Goal: Information Seeking & Learning: Learn about a topic

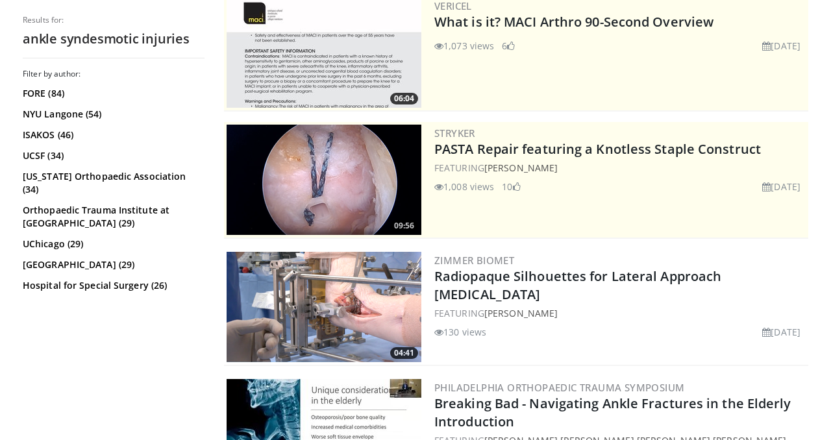
scroll to position [161, 0]
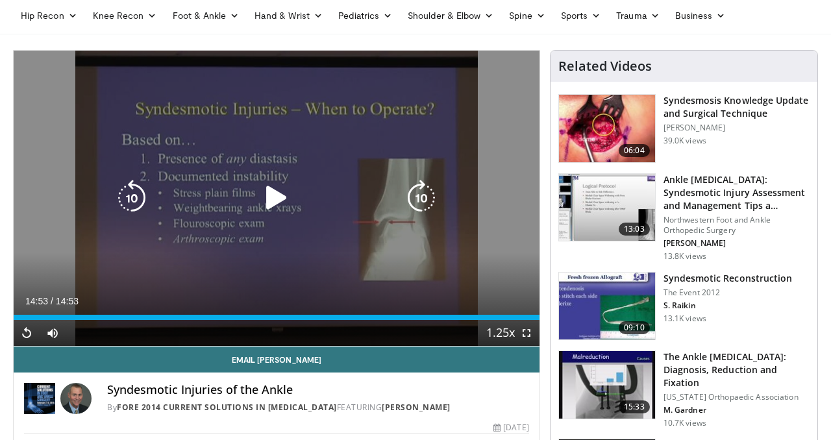
scroll to position [52, 0]
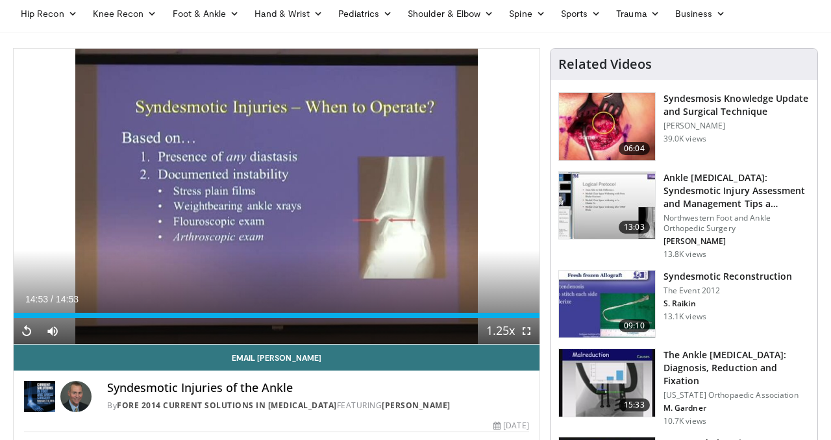
click at [616, 200] on img at bounding box center [607, 206] width 96 height 68
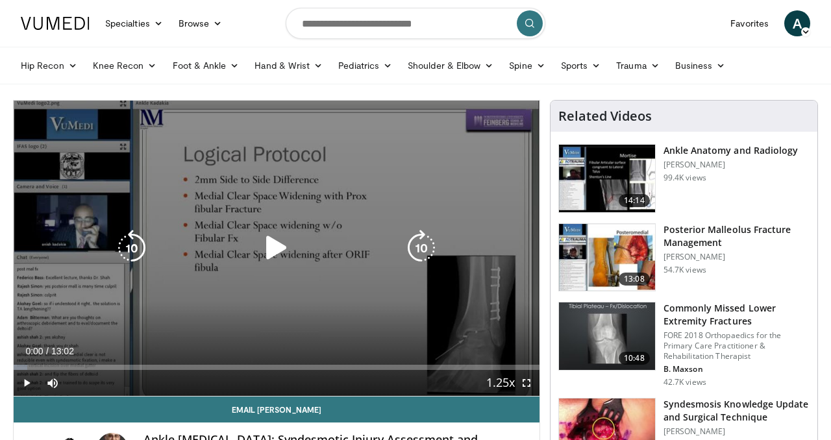
click at [275, 249] on icon "Video Player" at bounding box center [276, 248] width 36 height 36
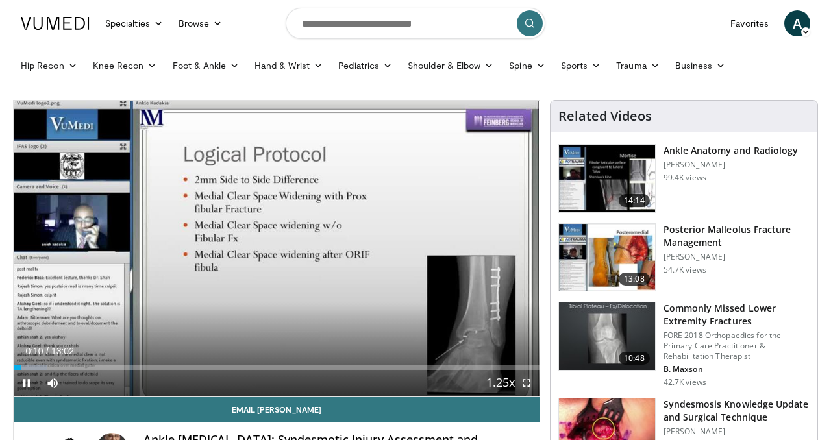
click at [526, 381] on span "Video Player" at bounding box center [526, 383] width 26 height 26
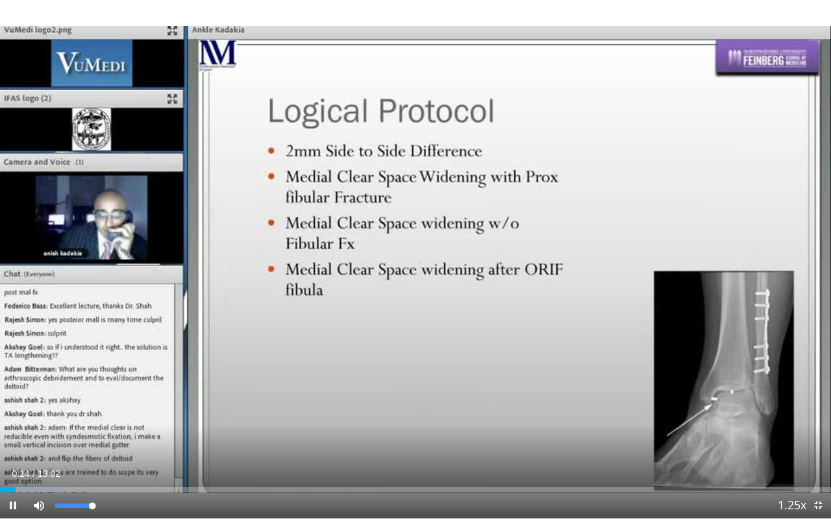
click at [105, 439] on video-js "**********" at bounding box center [415, 259] width 831 height 519
drag, startPoint x: 95, startPoint y: 504, endPoint x: 105, endPoint y: 506, distance: 9.9
click at [105, 439] on div "Mute 100%" at bounding box center [71, 506] width 91 height 26
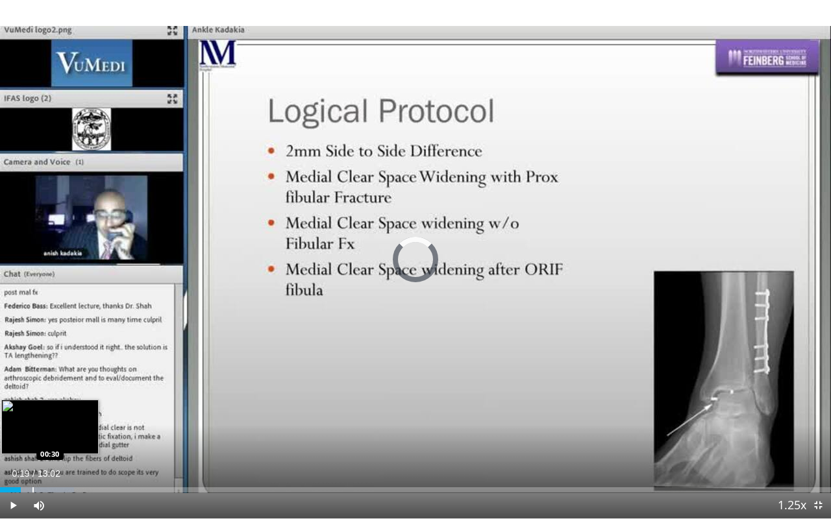
click at [32, 439] on div "Progress Bar" at bounding box center [32, 490] width 1 height 5
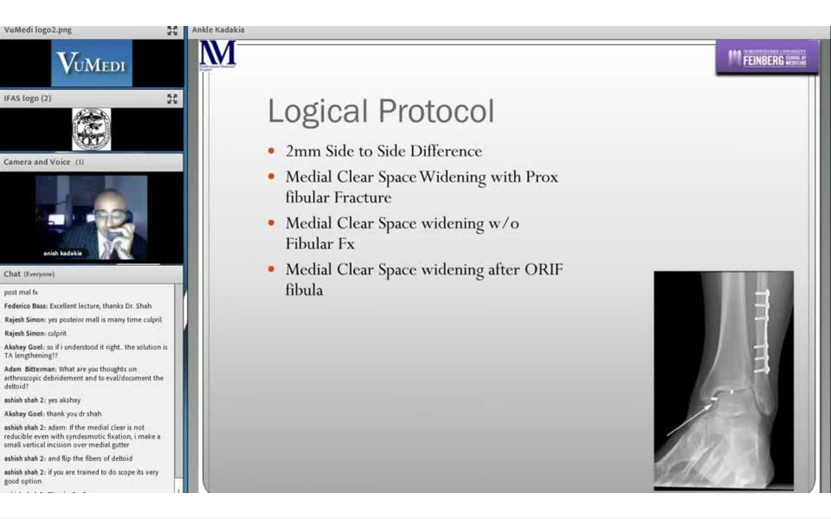
click at [48, 439] on video-js "**********" at bounding box center [415, 259] width 831 height 519
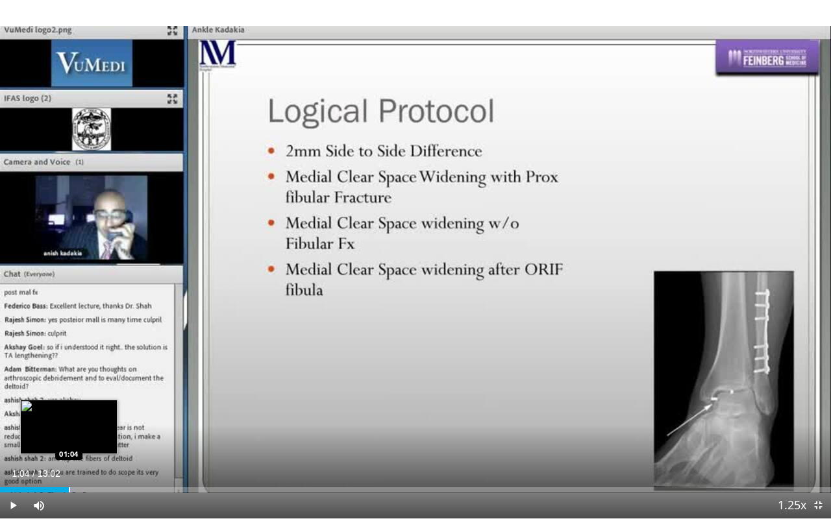
click at [68, 439] on div "Loaded : 8.92% 00:34 01:04" at bounding box center [415, 490] width 831 height 5
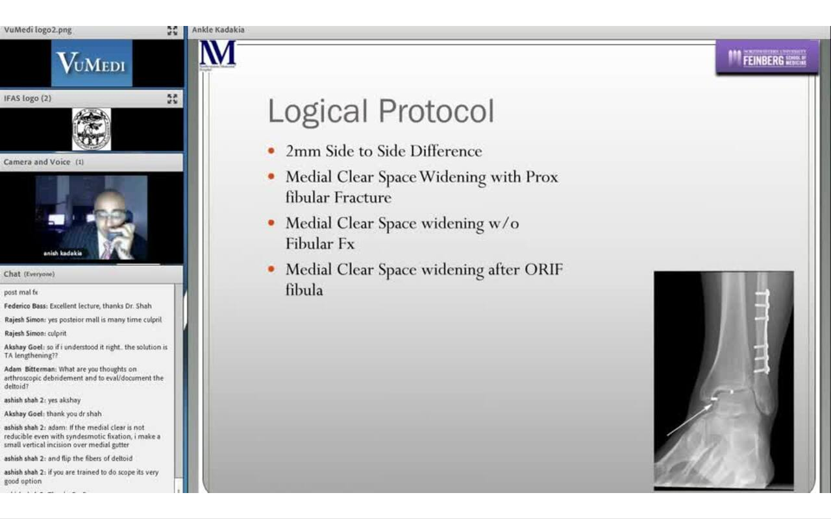
click at [92, 439] on video-js "**********" at bounding box center [415, 259] width 831 height 519
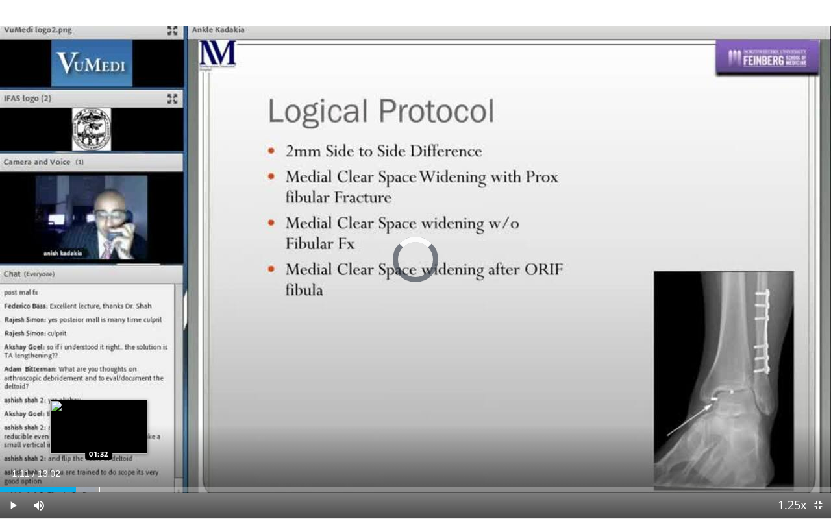
click at [99, 439] on div "Progress Bar" at bounding box center [99, 490] width 1 height 5
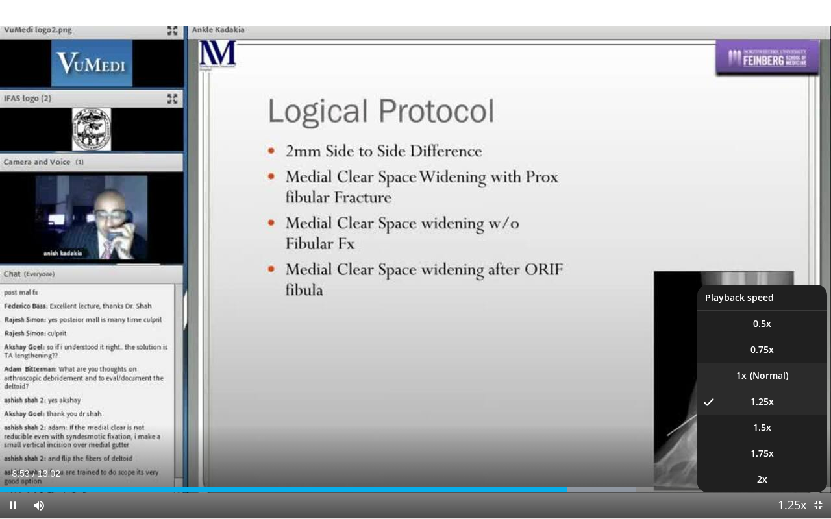
click at [758, 377] on li "1x" at bounding box center [762, 376] width 130 height 26
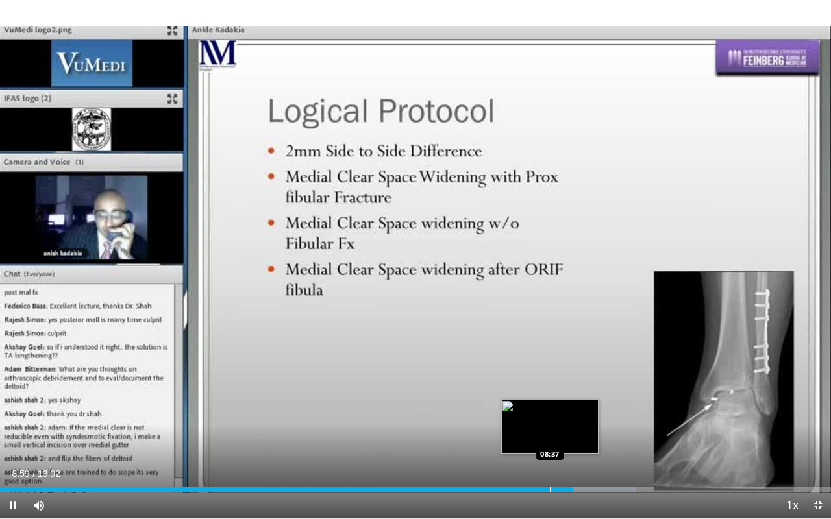
click at [550, 439] on div "Progress Bar" at bounding box center [550, 490] width 1 height 5
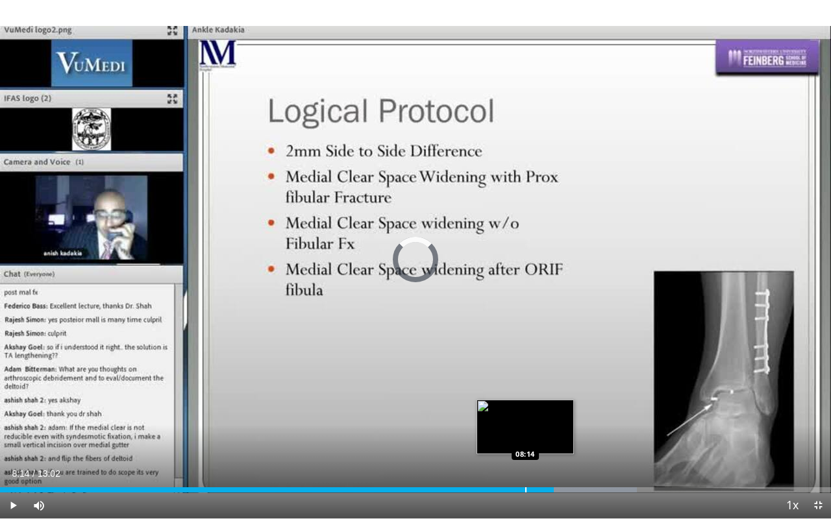
click at [525, 439] on div "Progress Bar" at bounding box center [525, 490] width 1 height 5
click at [506, 439] on div "Progress Bar" at bounding box center [506, 490] width 1 height 5
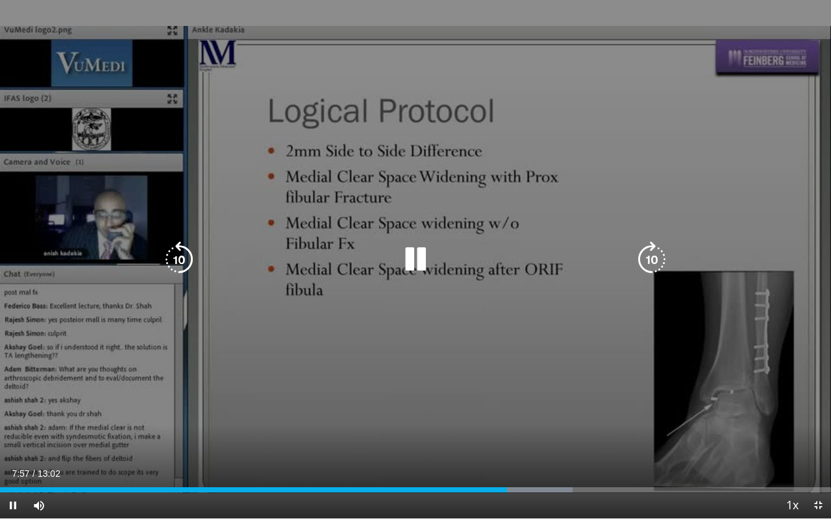
click at [461, 326] on div "10 seconds Tap to unmute" at bounding box center [415, 259] width 831 height 519
